Goal: Task Accomplishment & Management: Manage account settings

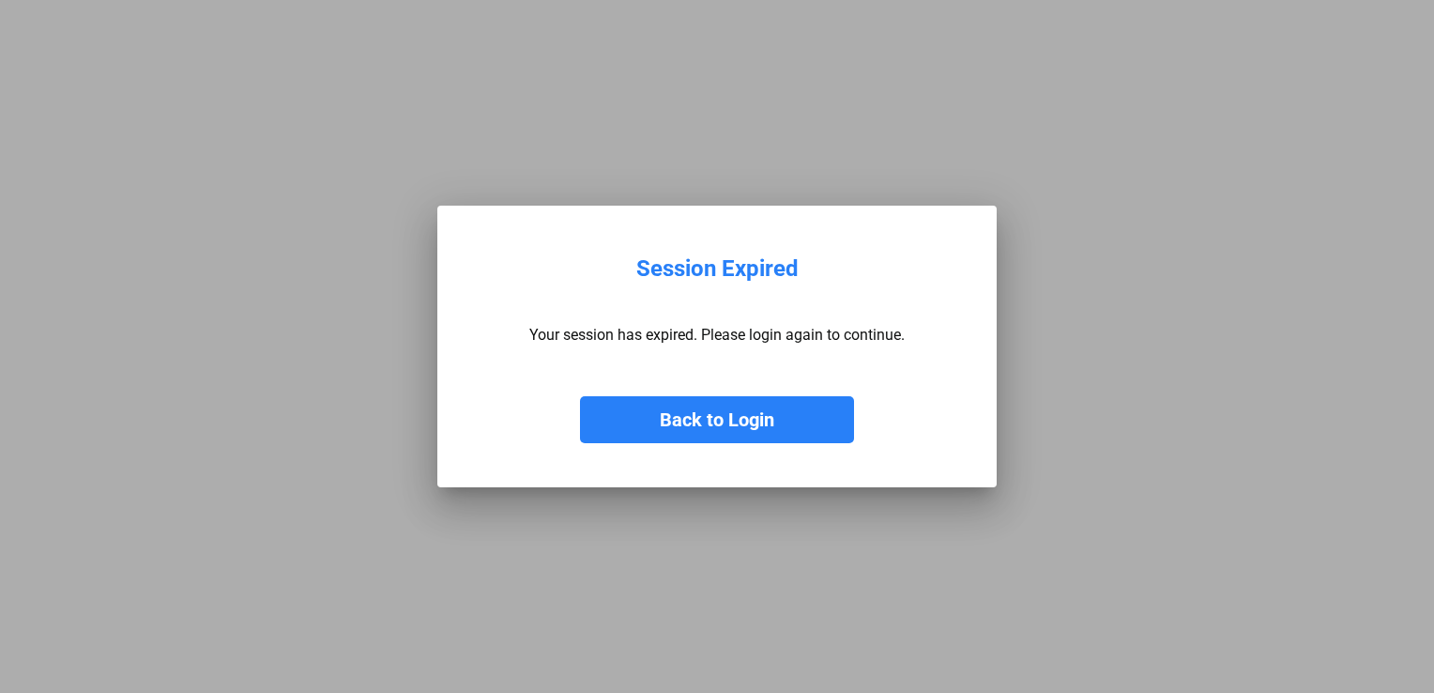
drag, startPoint x: 696, startPoint y: 436, endPoint x: 665, endPoint y: 362, distance: 79.5
click at [698, 436] on button "Back to Login" at bounding box center [717, 419] width 274 height 47
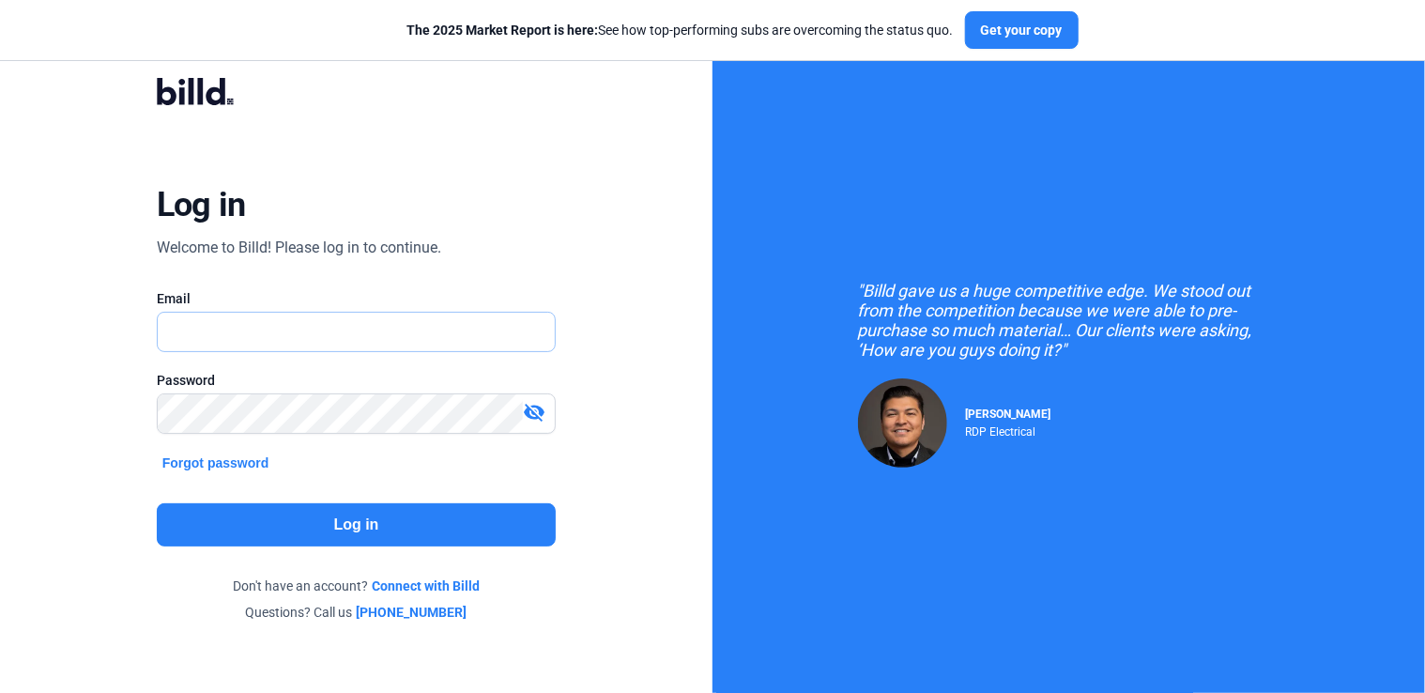
click at [342, 314] on input "text" at bounding box center [346, 332] width 377 height 38
type input "[EMAIL_ADDRESS][DOMAIN_NAME]"
click at [541, 411] on mat-icon "visibility_off" at bounding box center [534, 412] width 23 height 23
click at [338, 524] on button "Log in" at bounding box center [357, 524] width 400 height 43
